Goal: Find specific page/section: Find specific page/section

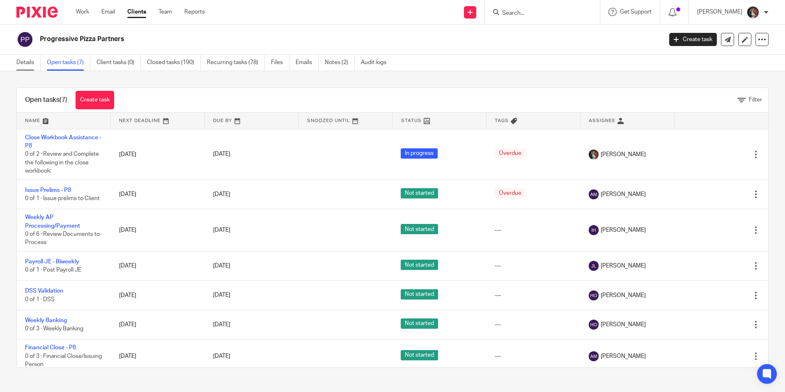
click at [24, 60] on link "Details" at bounding box center [28, 63] width 24 height 16
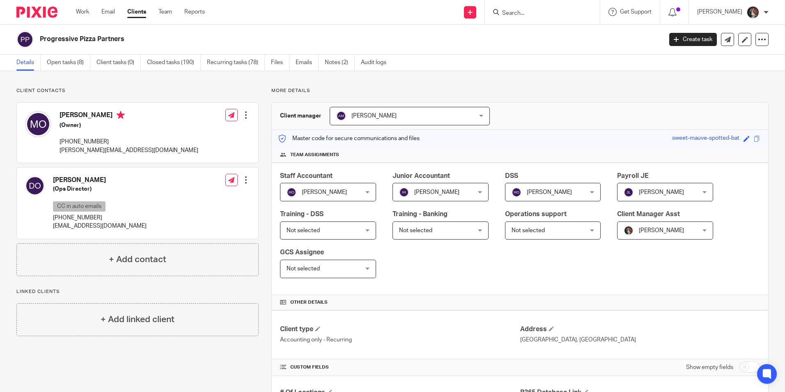
click at [534, 14] on input "Search" at bounding box center [538, 13] width 74 height 7
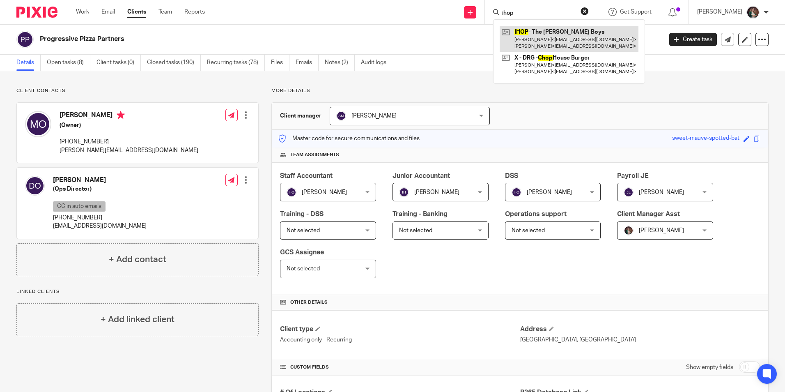
type input "ihop"
click at [548, 29] on link at bounding box center [568, 38] width 139 height 25
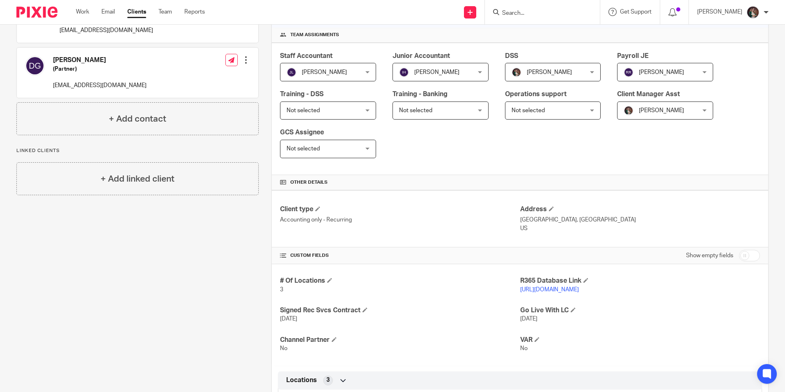
scroll to position [164, 0]
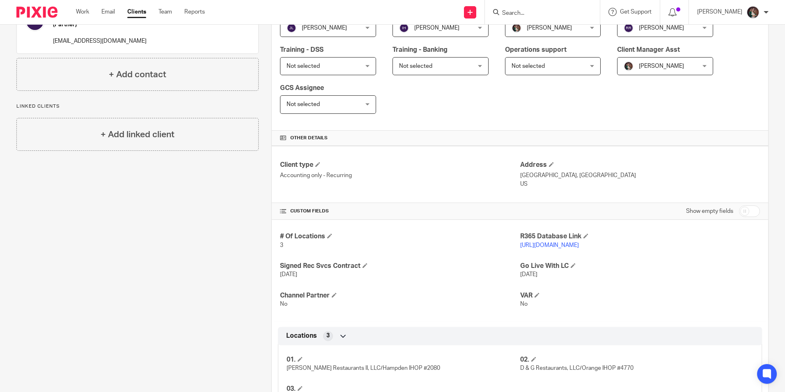
click at [551, 246] on link "[URL][DOMAIN_NAME]" at bounding box center [549, 245] width 59 height 6
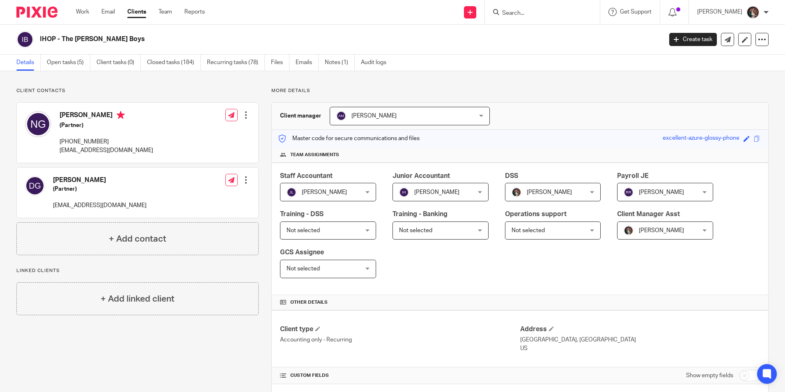
click at [529, 14] on input "Search" at bounding box center [538, 13] width 74 height 7
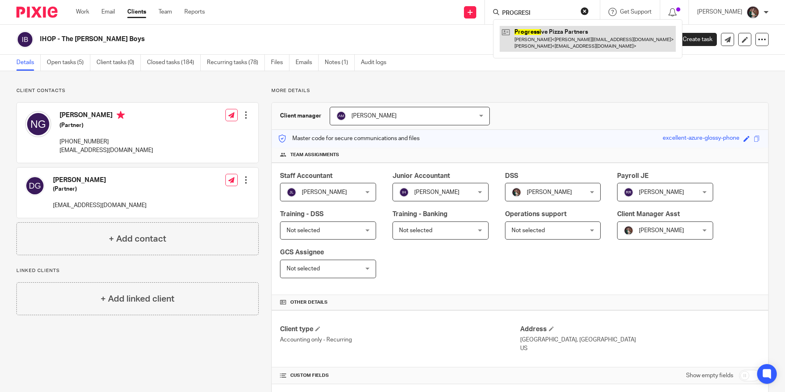
type input "PROGRESI"
click at [568, 37] on link at bounding box center [587, 38] width 176 height 25
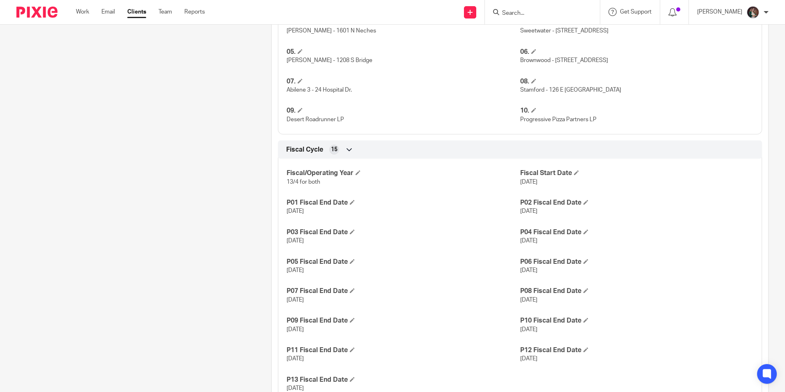
scroll to position [533, 0]
